Goal: Information Seeking & Learning: Compare options

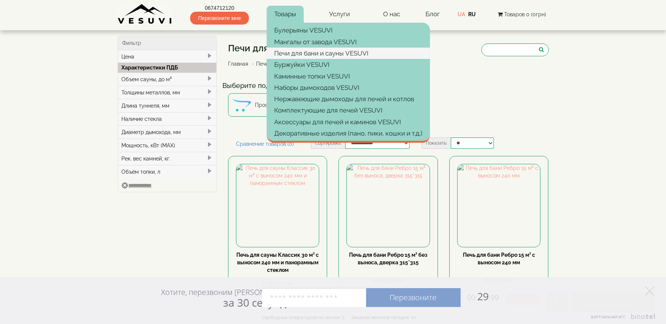
click at [301, 49] on link "Печи для бани и сауны VESUVI" at bounding box center [348, 53] width 163 height 11
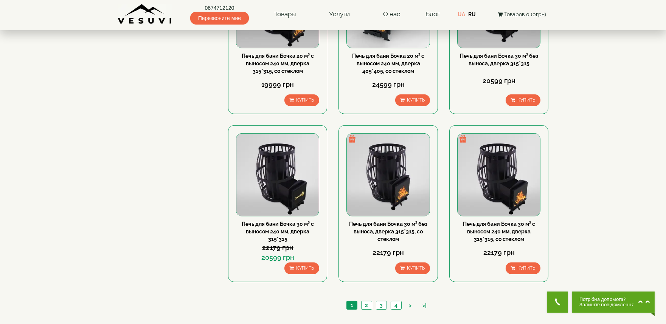
scroll to position [714, 0]
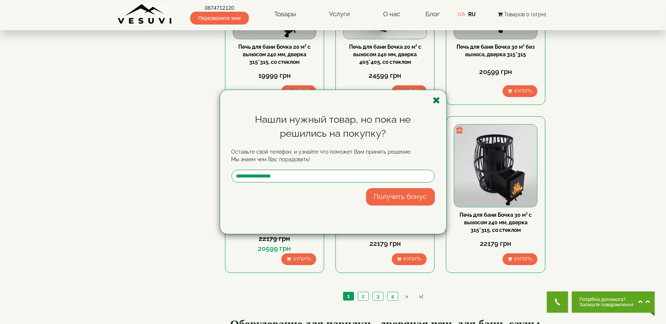
click at [437, 99] on icon "button" at bounding box center [437, 100] width 8 height 9
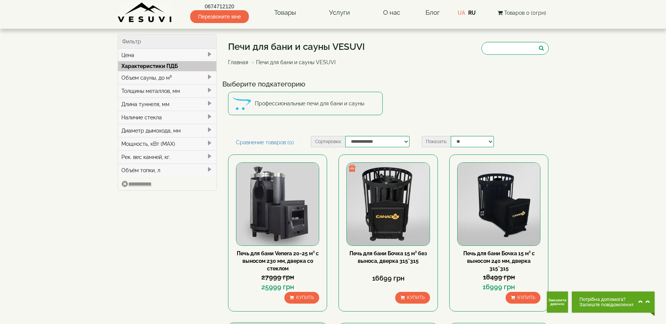
scroll to position [0, 0]
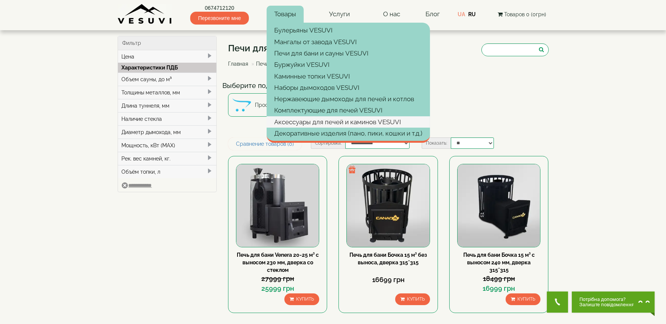
click at [306, 123] on link "Аксессуары для печей и каминов VESUVI" at bounding box center [348, 121] width 163 height 11
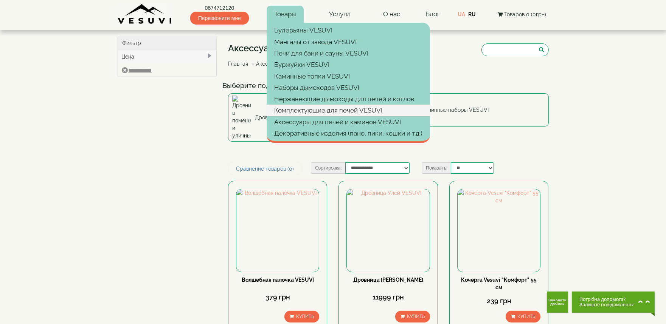
click at [305, 110] on link "Комплектующие для печей VESUVI" at bounding box center [348, 110] width 163 height 11
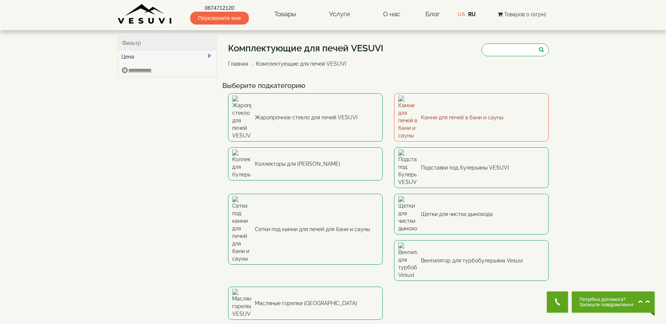
click at [450, 100] on link "Камни для печей в бани и сауны" at bounding box center [471, 117] width 155 height 48
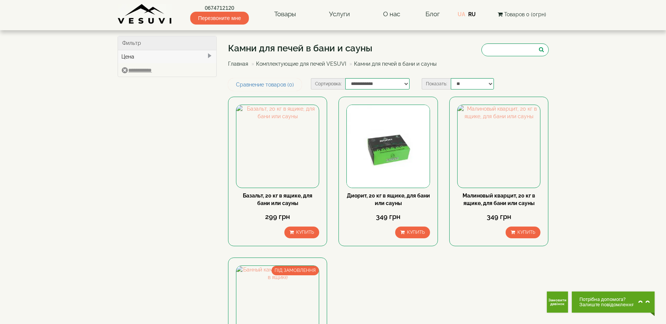
click at [465, 12] on link "UA" at bounding box center [461, 14] width 8 height 6
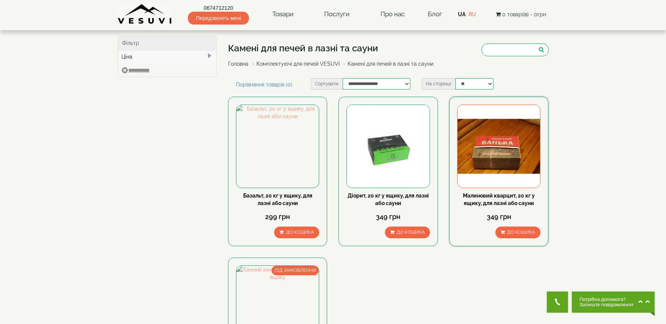
click at [505, 199] on div "Малиновий кварцит, 20 кг у ящику, для лазні або сауни" at bounding box center [498, 199] width 83 height 15
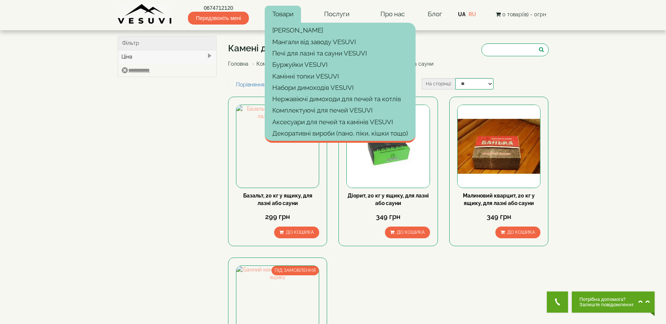
click at [281, 14] on link "Товари" at bounding box center [283, 14] width 36 height 17
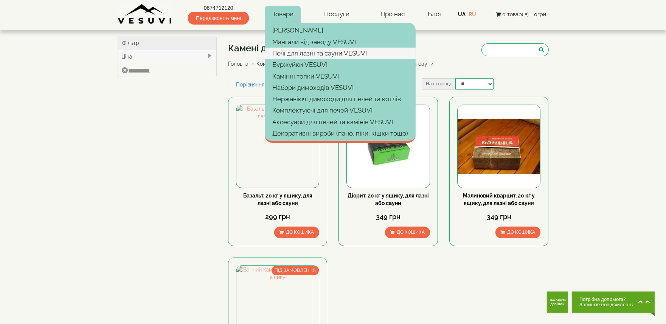
click at [312, 53] on link "Печі для лазні та сауни VESUVI" at bounding box center [340, 53] width 151 height 11
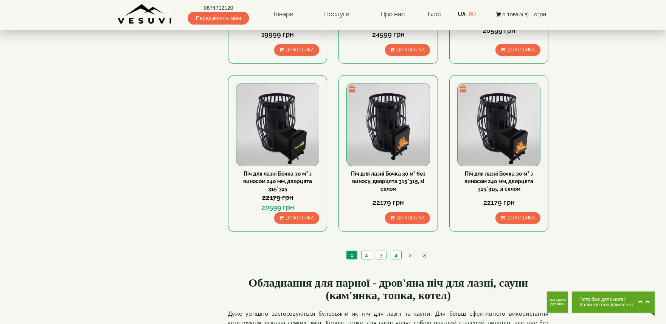
scroll to position [756, 0]
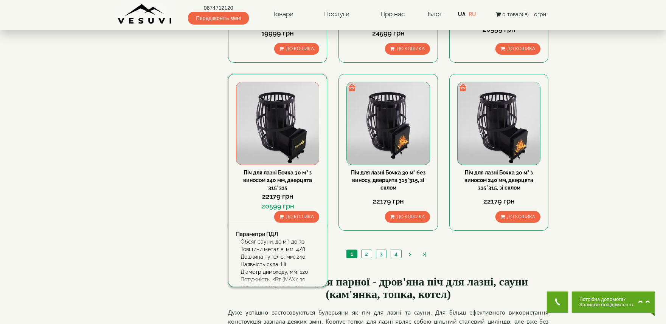
click at [267, 171] on link "Піч для лазні Бочка 30 м³ з виносом 240 мм, дверцята 315*315" at bounding box center [277, 180] width 69 height 21
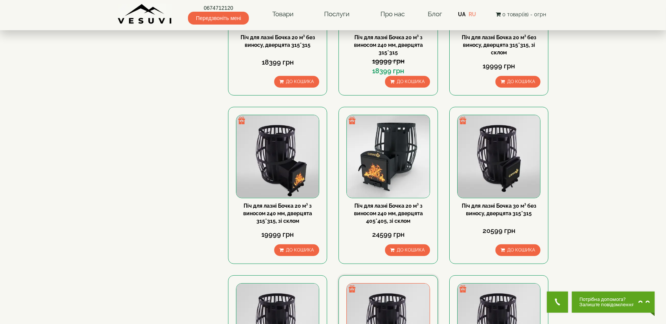
scroll to position [546, 0]
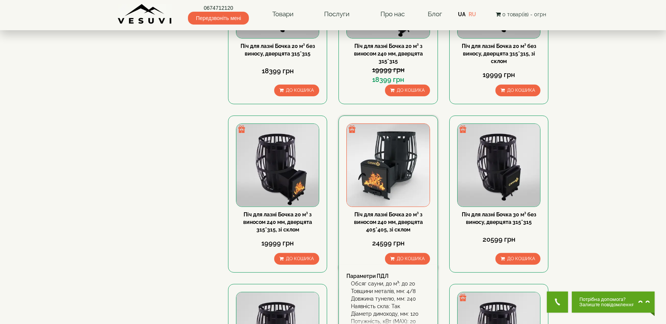
click at [399, 219] on link "Піч для лазні Бочка 20 м³ з виносом 240 мм, дверцята 405*405, зі склом" at bounding box center [388, 222] width 69 height 21
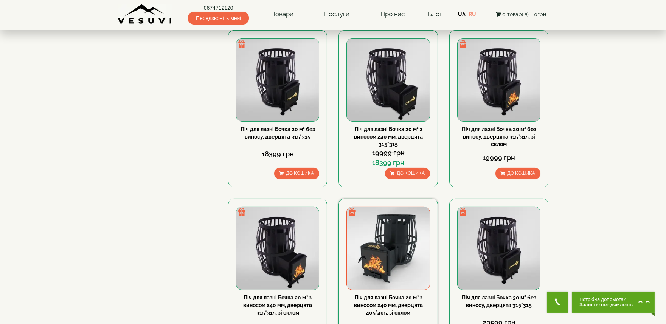
scroll to position [462, 0]
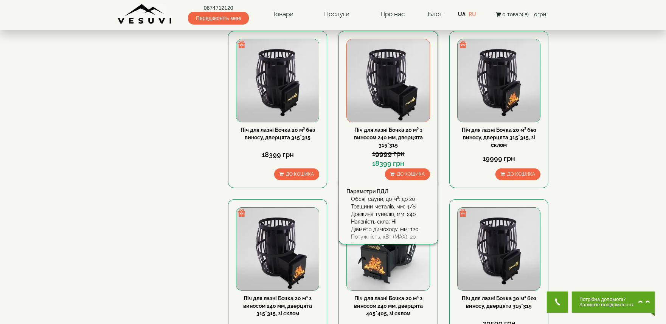
click at [388, 135] on link "Піч для лазні Бочка 20 м³ з виносом 240 мм, дверцята 315*315" at bounding box center [388, 137] width 69 height 21
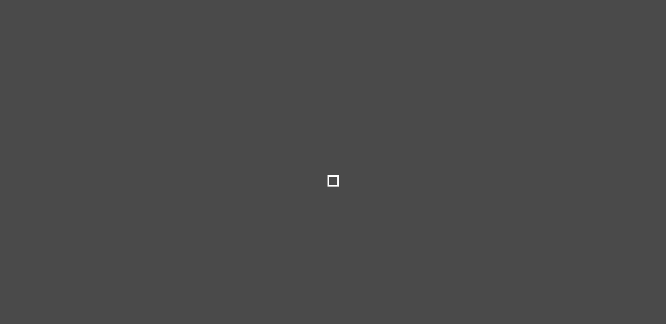
select select
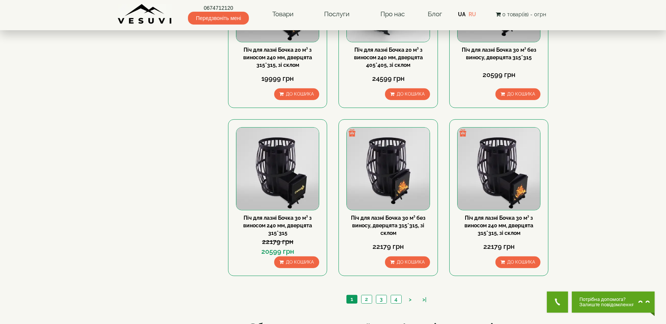
scroll to position [714, 0]
